Goal: Transaction & Acquisition: Purchase product/service

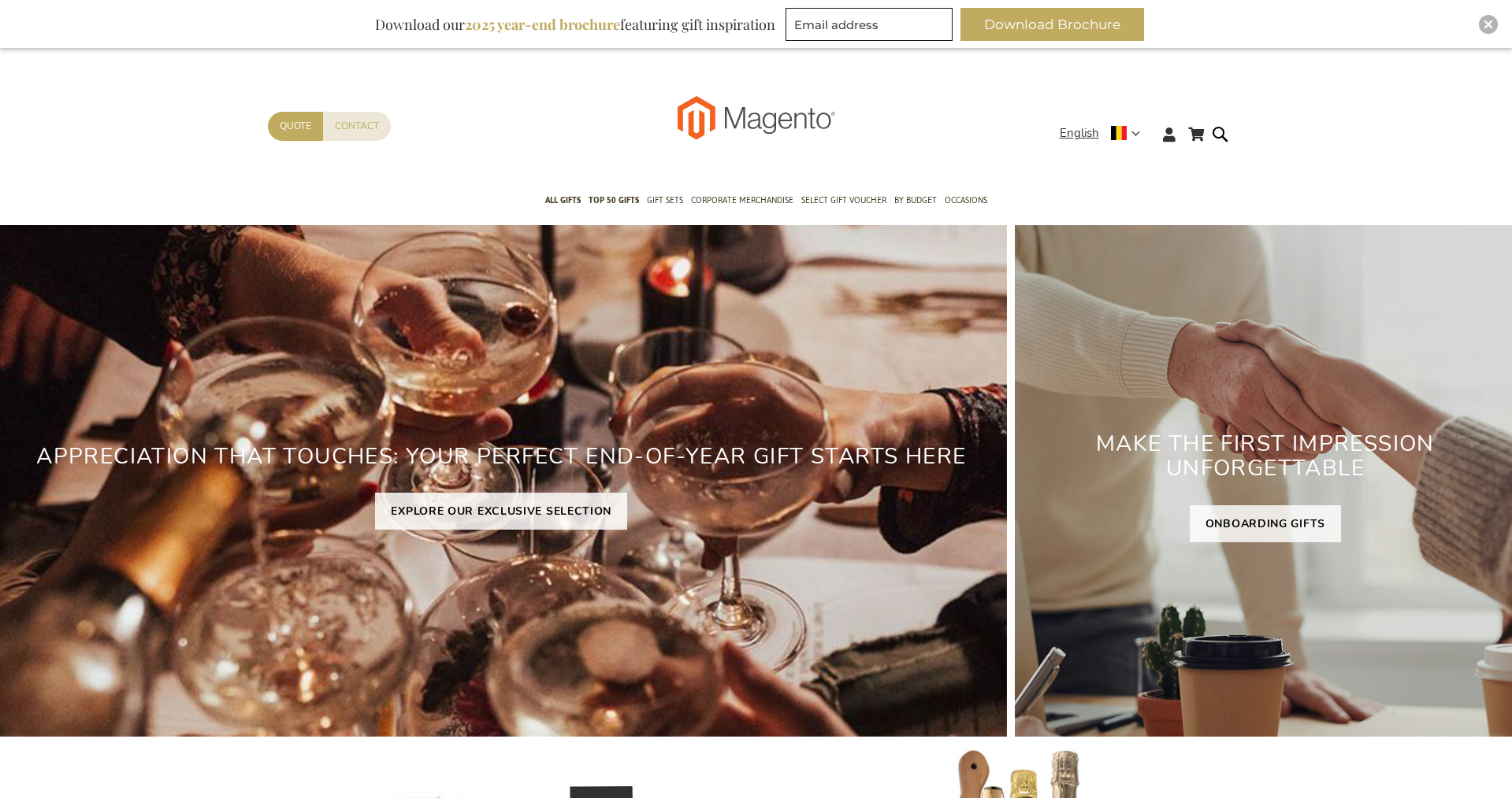
type input "staf"
click at [1488, 17] on div "Close" at bounding box center [1488, 23] width 19 height 19
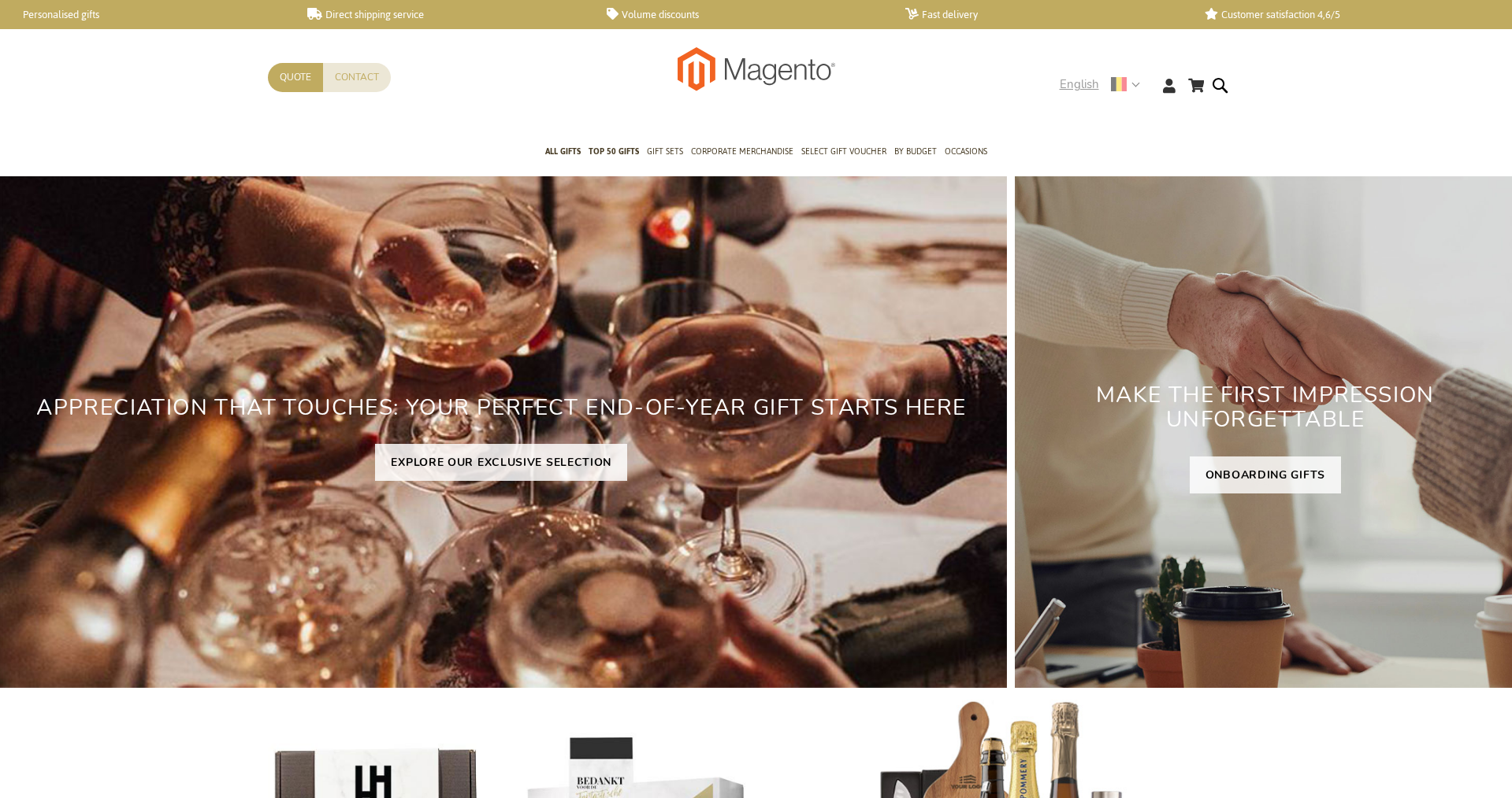
click at [1132, 87] on strong "English" at bounding box center [1098, 84] width 79 height 19
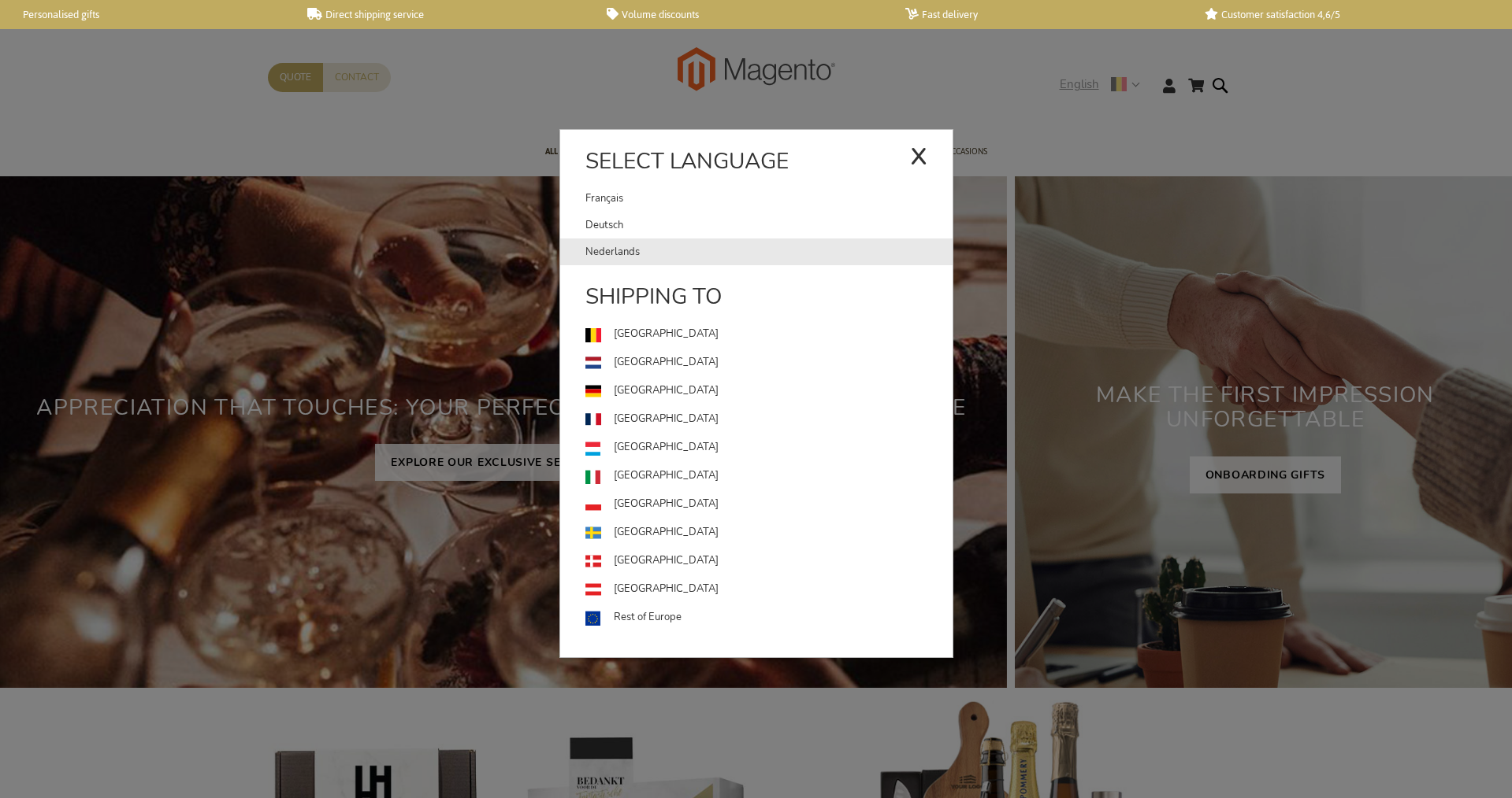
click at [623, 247] on link "Nederlands" at bounding box center [769, 252] width 367 height 26
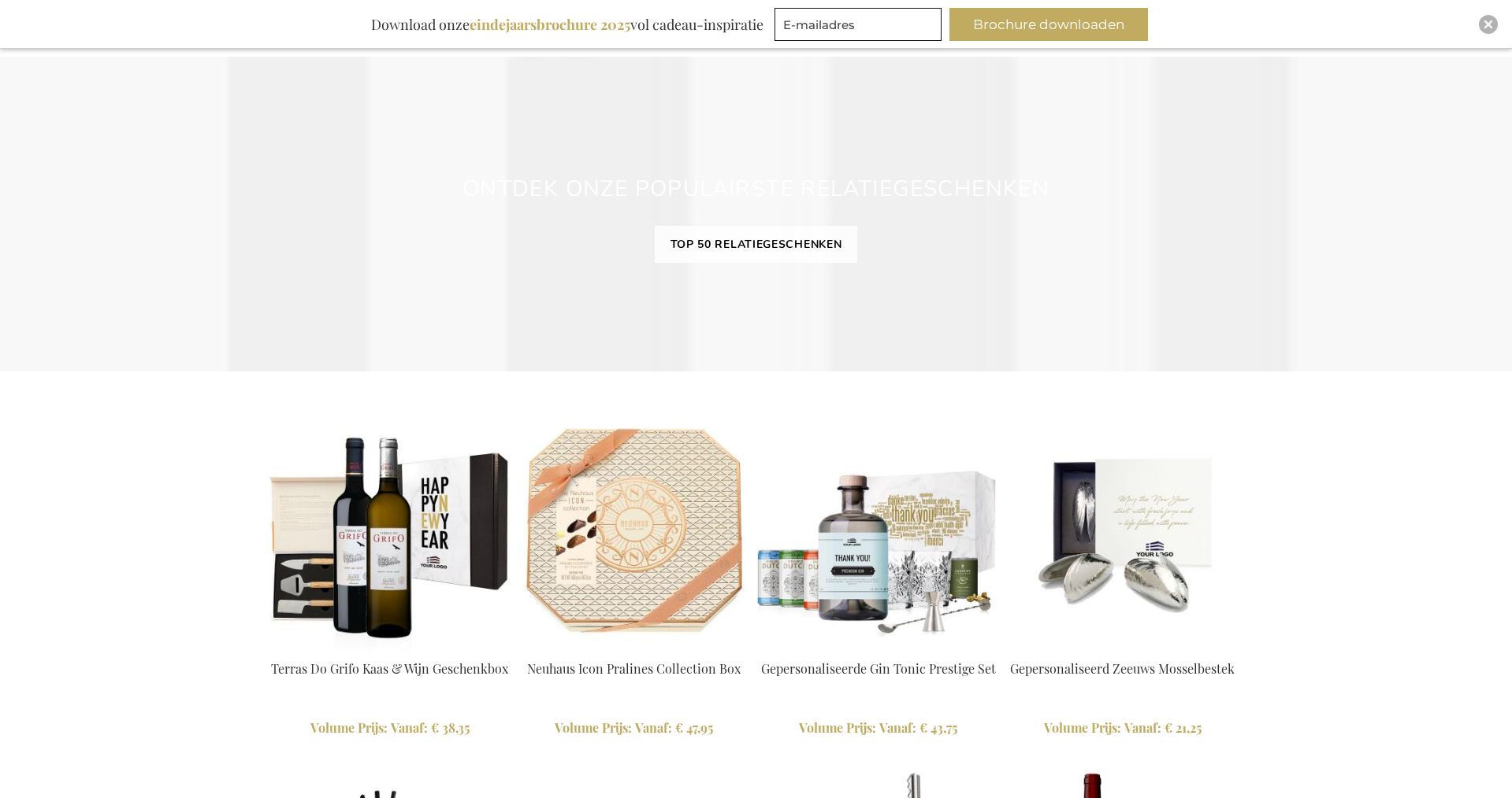
scroll to position [1254, 0]
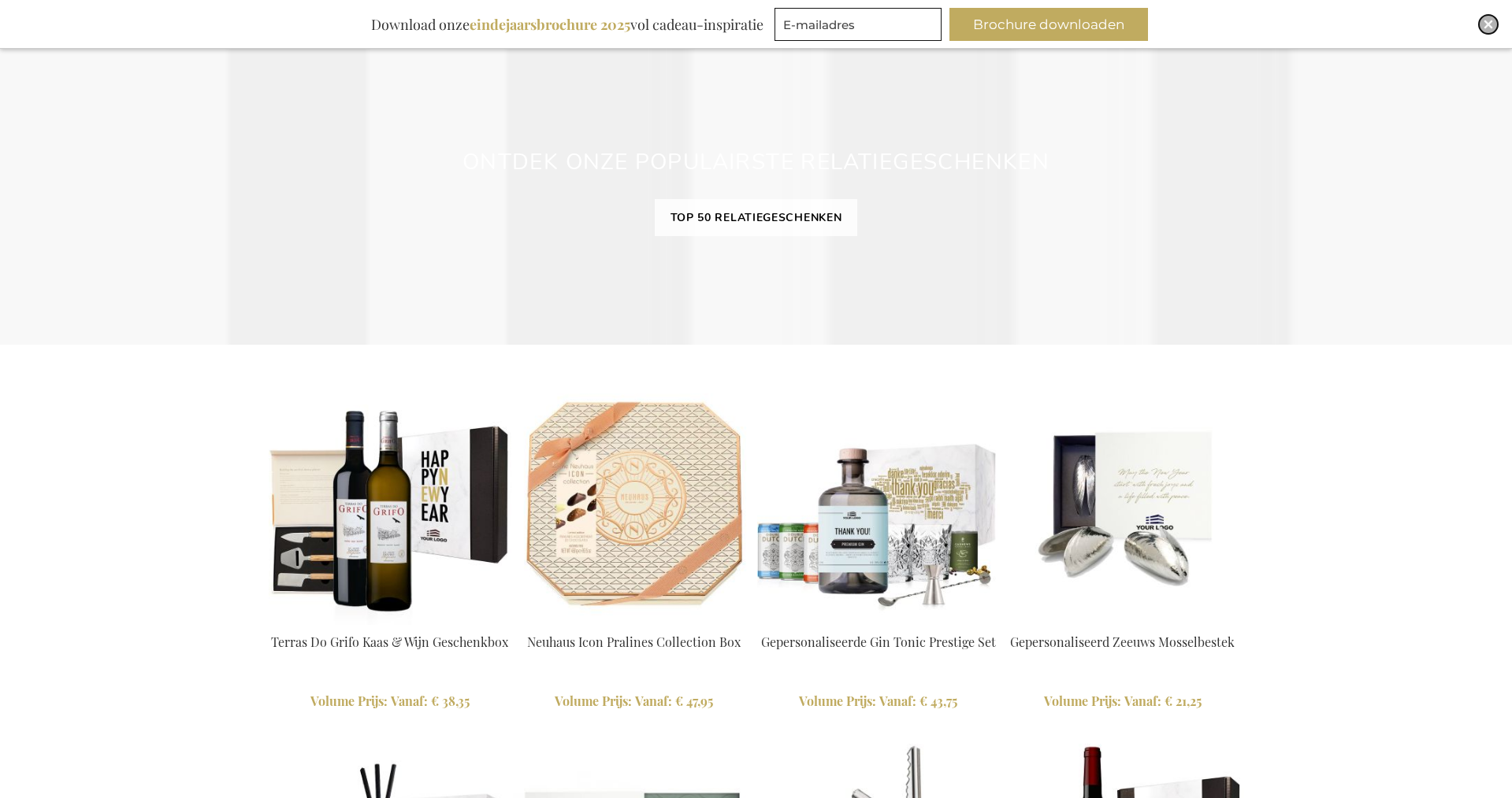
click at [1484, 24] on img "Close" at bounding box center [1489, 24] width 10 height 10
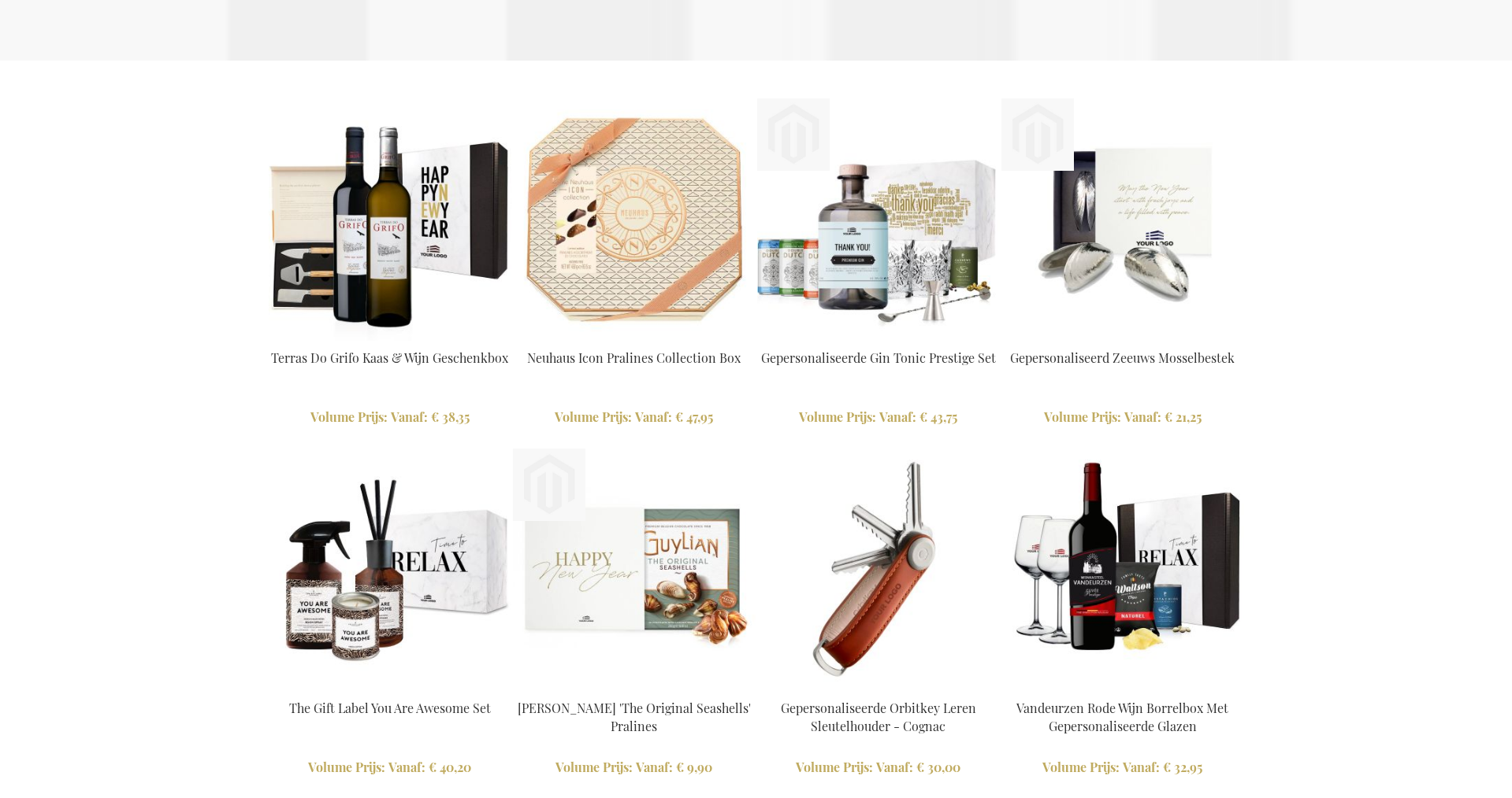
scroll to position [1490, 0]
click at [369, 448] on img at bounding box center [389, 569] width 243 height 243
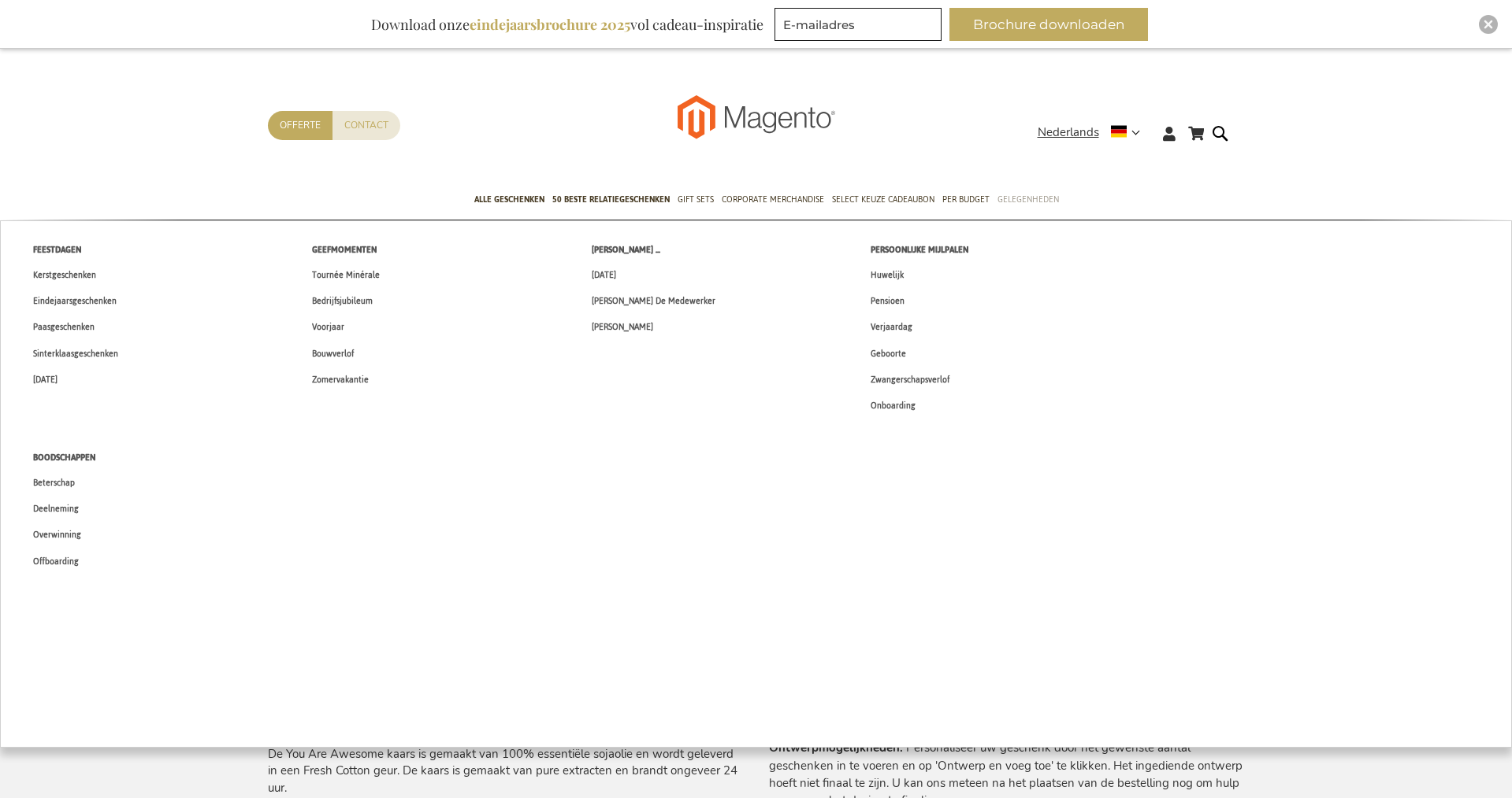
scroll to position [4, 0]
